Goal: Task Accomplishment & Management: Use online tool/utility

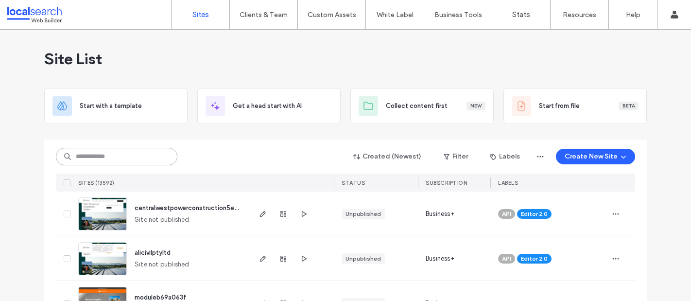
click at [131, 163] on input at bounding box center [116, 156] width 121 height 17
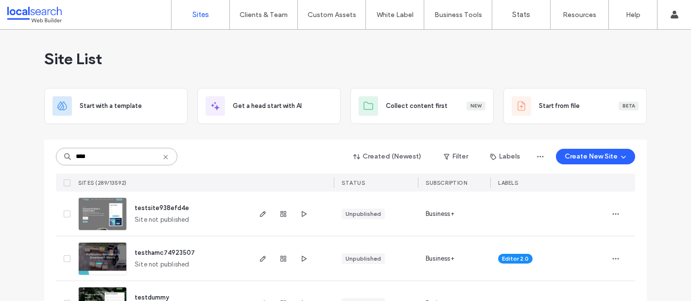
type input "****"
click at [93, 211] on img at bounding box center [103, 231] width 48 height 66
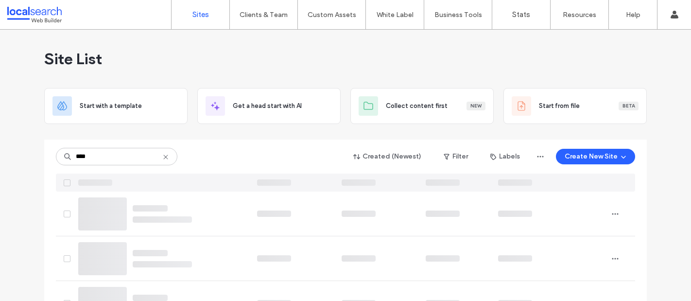
type input "****"
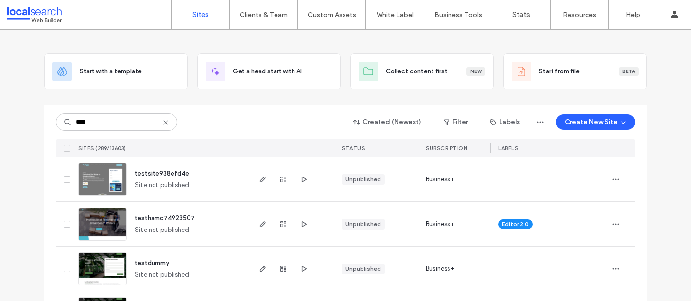
scroll to position [51, 0]
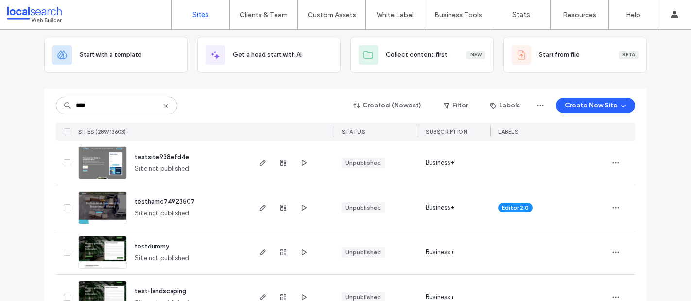
click at [98, 206] on img at bounding box center [103, 224] width 48 height 66
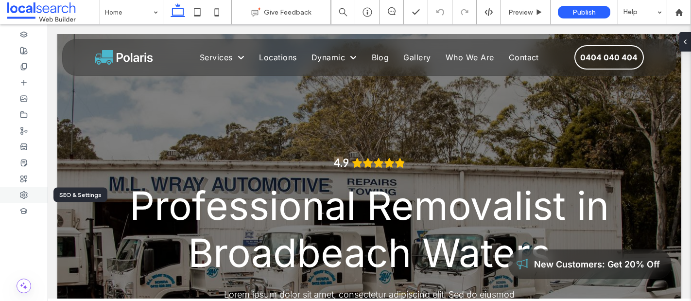
click at [26, 190] on div at bounding box center [24, 195] width 48 height 16
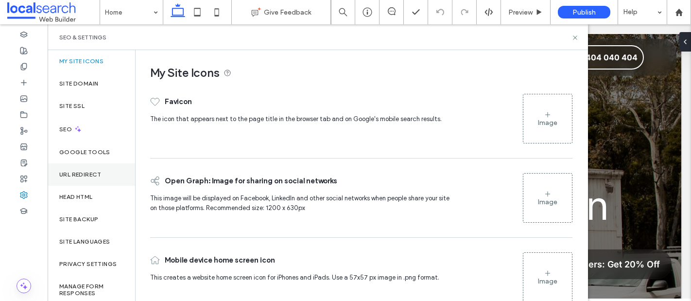
click at [82, 174] on label "URL Redirect" at bounding box center [80, 174] width 42 height 7
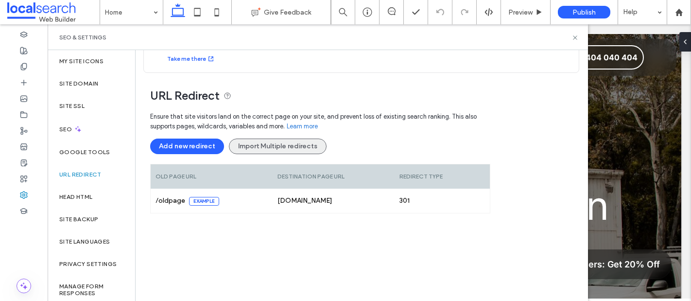
scroll to position [51, 0]
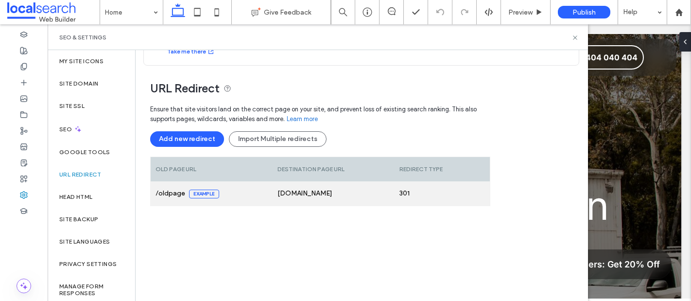
click at [460, 193] on div at bounding box center [470, 193] width 39 height 24
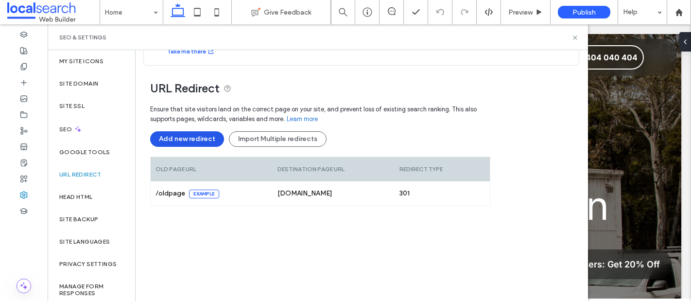
click at [187, 139] on button "Add new redirect" at bounding box center [187, 139] width 74 height 16
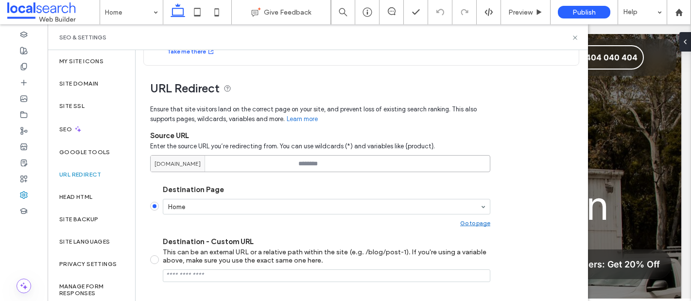
click at [333, 170] on input at bounding box center [320, 163] width 340 height 17
paste input "********"
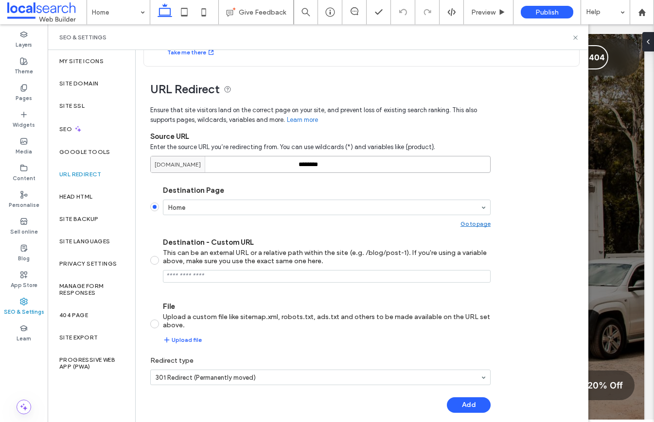
scroll to position [59, 0]
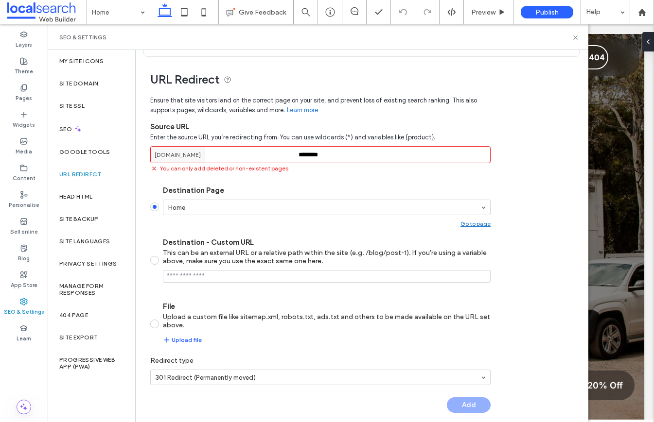
click at [155, 300] on label "File Upload a custom file like sitemap.xml, robots.txt, ads.txt and others to b…" at bounding box center [320, 324] width 340 height 44
drag, startPoint x: 328, startPoint y: 157, endPoint x: 288, endPoint y: 159, distance: 40.9
click at [288, 159] on div "testhamc74923507.webbuilder.localsearch.com.au ********" at bounding box center [320, 154] width 340 height 17
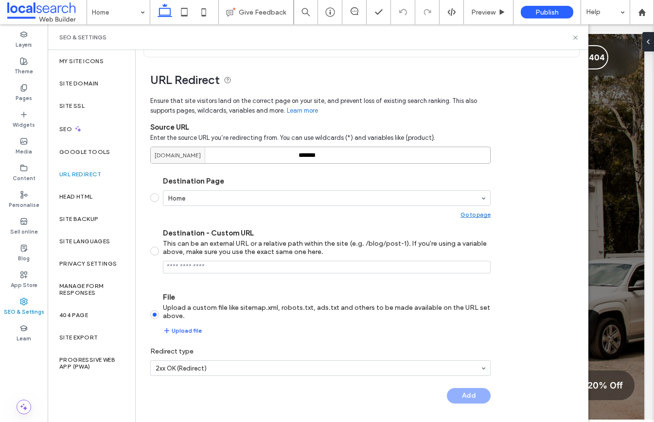
type input "*******"
click at [273, 300] on div "Upload file" at bounding box center [326, 331] width 327 height 12
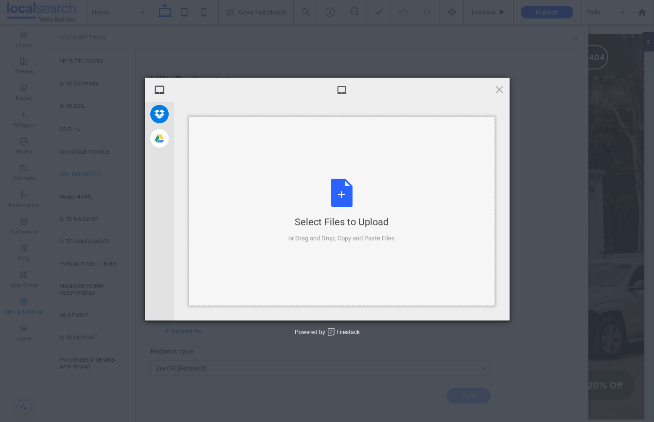
click at [325, 150] on div "Select Files to Upload or Drag and Drop, Copy and Paste Files" at bounding box center [342, 212] width 306 height 190
click at [329, 189] on div "Select Files to Upload or Drag and Drop, Copy and Paste Files" at bounding box center [341, 211] width 106 height 65
click at [497, 89] on span at bounding box center [499, 89] width 11 height 11
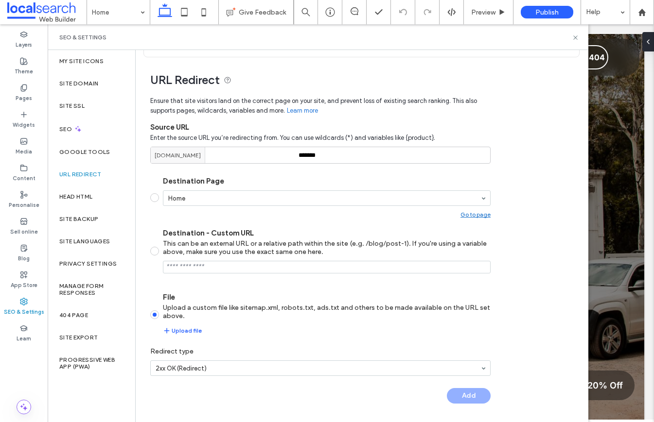
click at [460, 300] on label "Redirect type" at bounding box center [320, 352] width 340 height 18
click at [155, 197] on span at bounding box center [154, 197] width 9 height 9
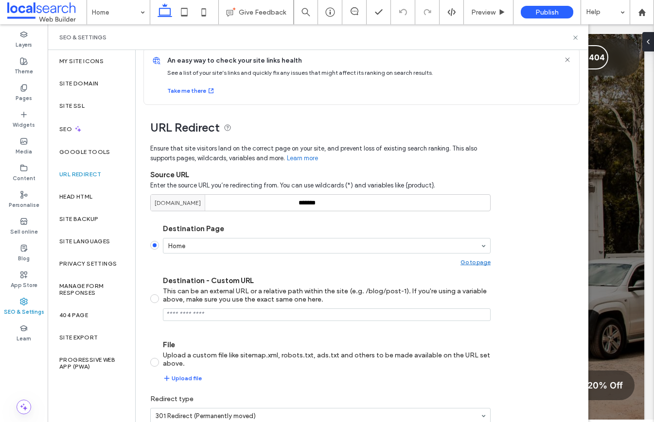
scroll to position [0, 0]
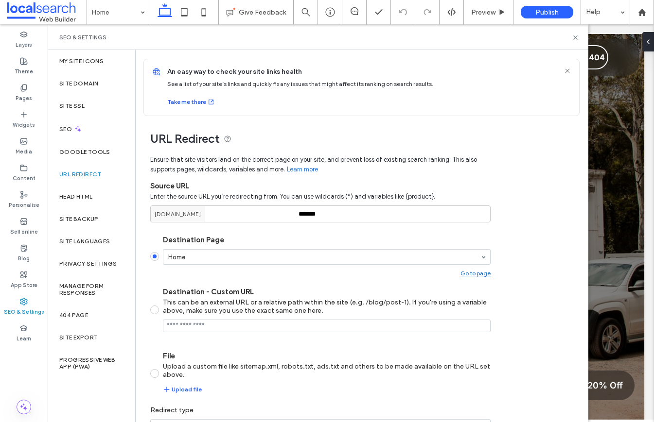
click at [189, 103] on button "Take me there" at bounding box center [191, 102] width 48 height 12
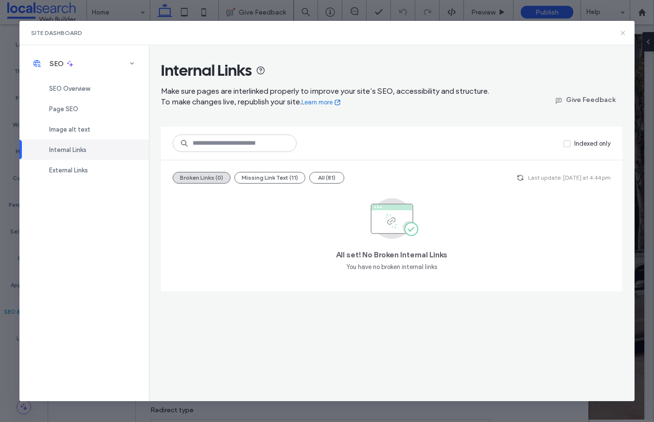
click at [622, 33] on use at bounding box center [622, 33] width 4 height 4
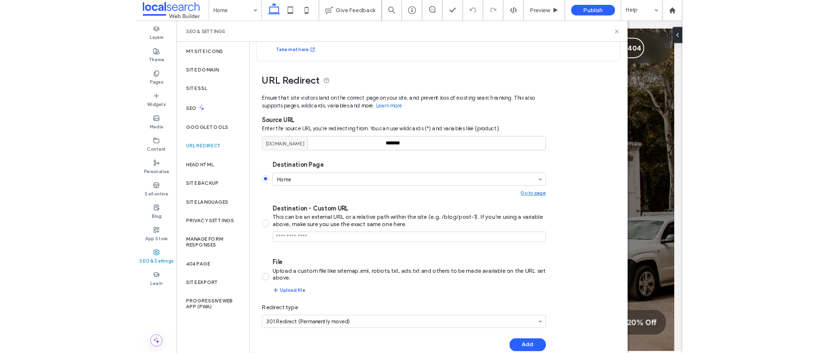
scroll to position [59, 0]
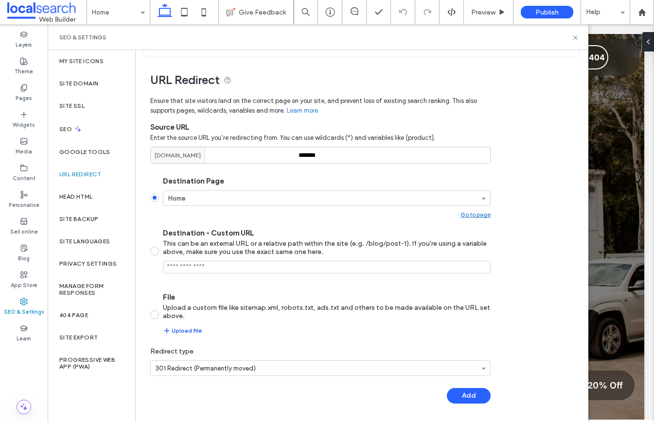
click at [190, 300] on button "Upload file" at bounding box center [182, 331] width 39 height 12
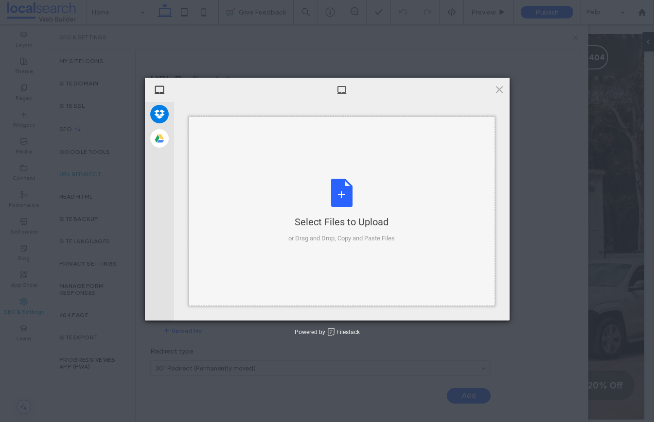
click at [391, 203] on div "Select Files to Upload or Drag and Drop, Copy and Paste Files" at bounding box center [341, 211] width 106 height 65
click at [501, 93] on span at bounding box center [499, 89] width 11 height 11
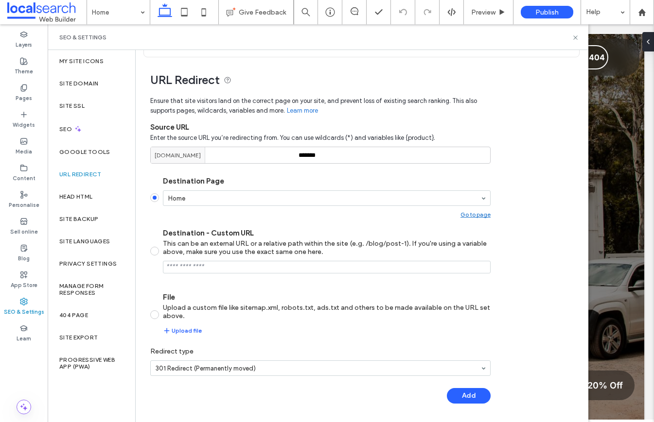
click at [155, 300] on span at bounding box center [154, 314] width 9 height 9
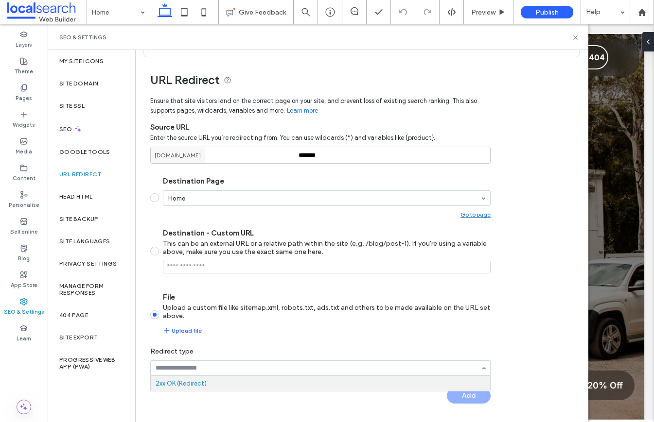
click at [210, 300] on input at bounding box center [317, 368] width 325 height 7
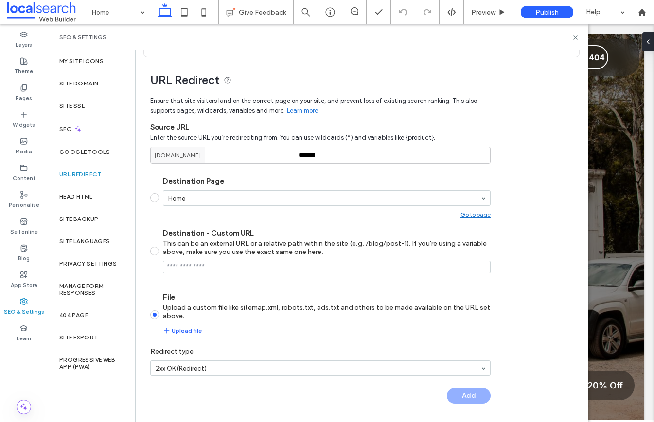
click at [252, 300] on div "Upload file" at bounding box center [326, 331] width 327 height 12
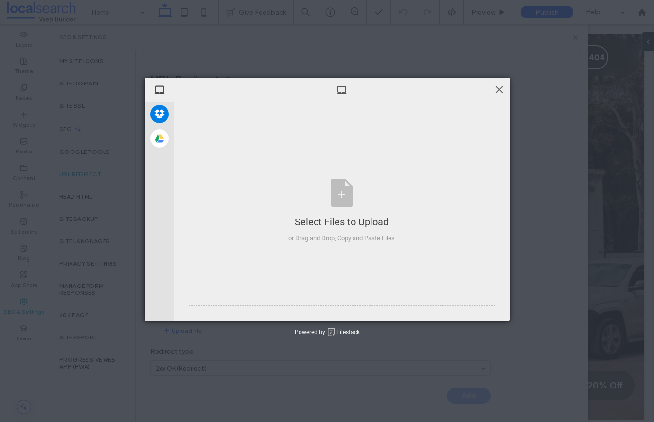
click at [495, 91] on span at bounding box center [499, 89] width 11 height 11
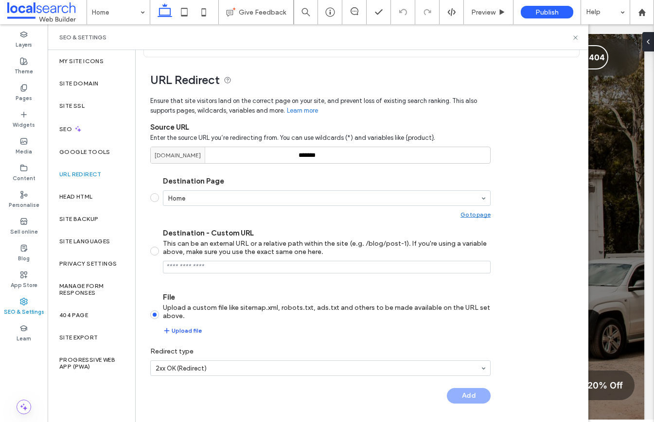
click at [188, 300] on button "Upload file" at bounding box center [182, 331] width 39 height 12
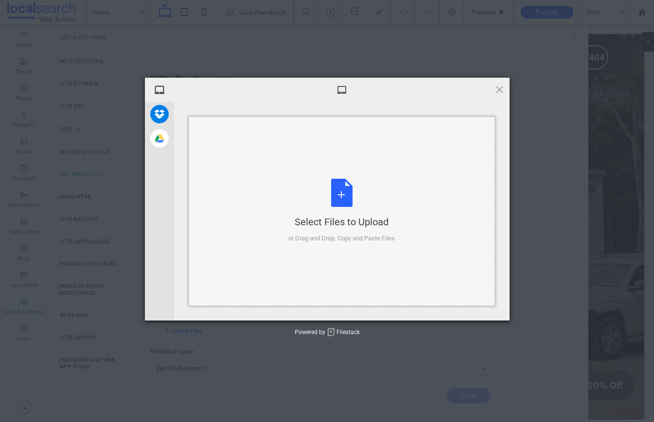
click at [342, 189] on div "Select Files to Upload or Drag and Drop, Copy and Paste Files" at bounding box center [341, 211] width 106 height 65
click at [498, 90] on span at bounding box center [499, 89] width 11 height 11
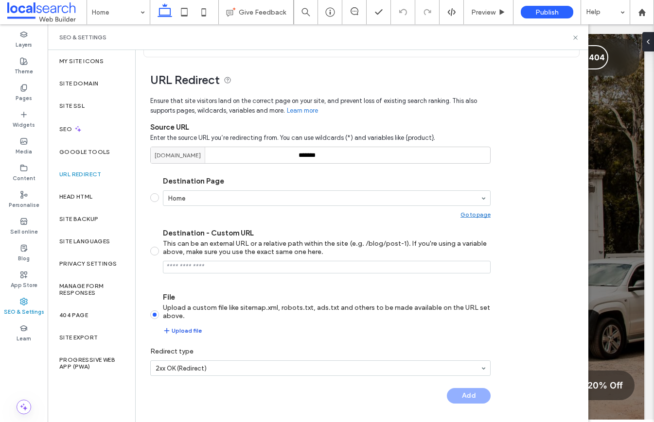
click at [188, 300] on button "Upload file" at bounding box center [182, 331] width 39 height 12
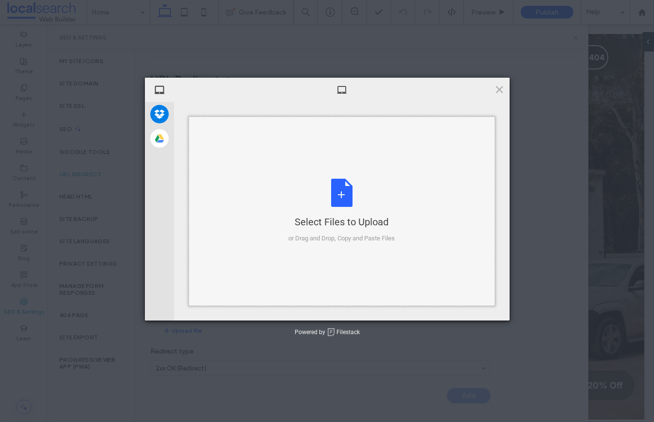
click at [347, 206] on div "Select Files to Upload or Drag and Drop, Copy and Paste Files" at bounding box center [341, 211] width 106 height 65
click at [499, 87] on span at bounding box center [499, 89] width 11 height 11
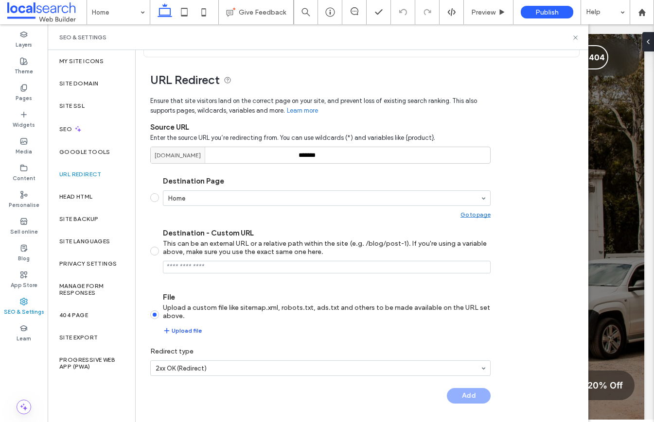
click at [187, 300] on button "Upload file" at bounding box center [182, 331] width 39 height 12
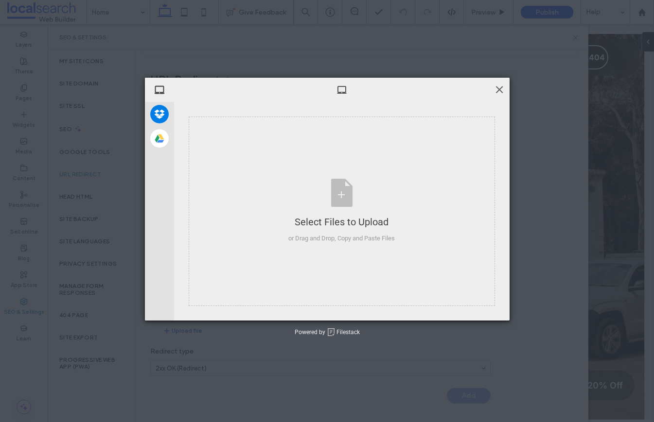
click at [497, 87] on span at bounding box center [499, 89] width 11 height 11
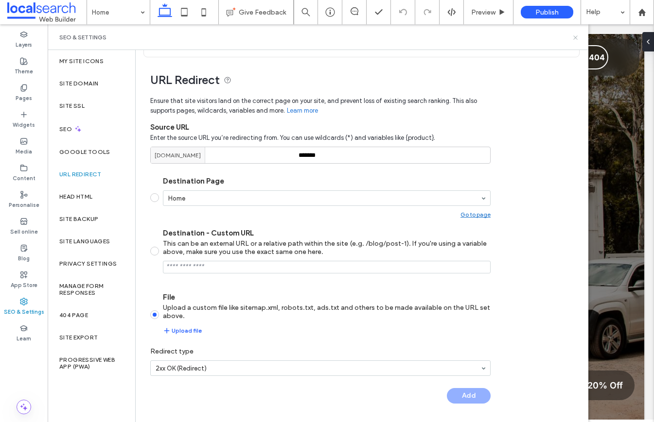
click at [574, 37] on icon at bounding box center [574, 37] width 7 height 7
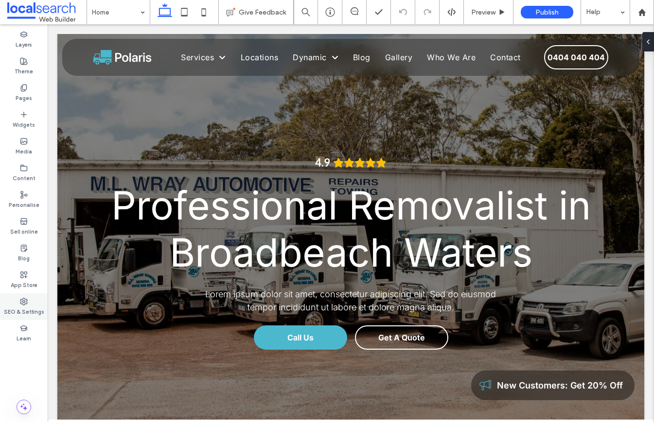
click at [25, 300] on icon at bounding box center [24, 302] width 8 height 8
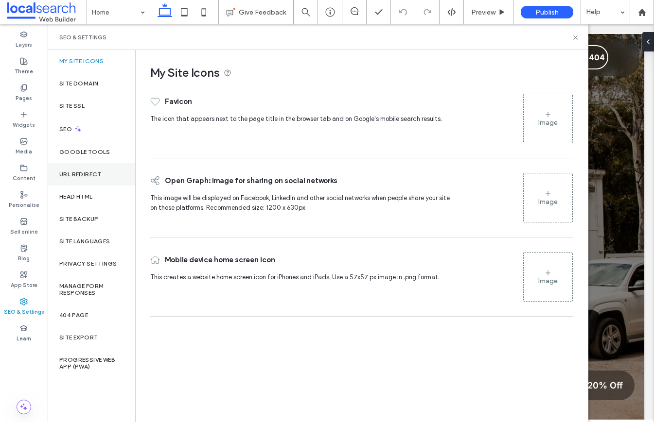
click at [89, 171] on label "URL Redirect" at bounding box center [80, 174] width 42 height 7
